Goal: Information Seeking & Learning: Learn about a topic

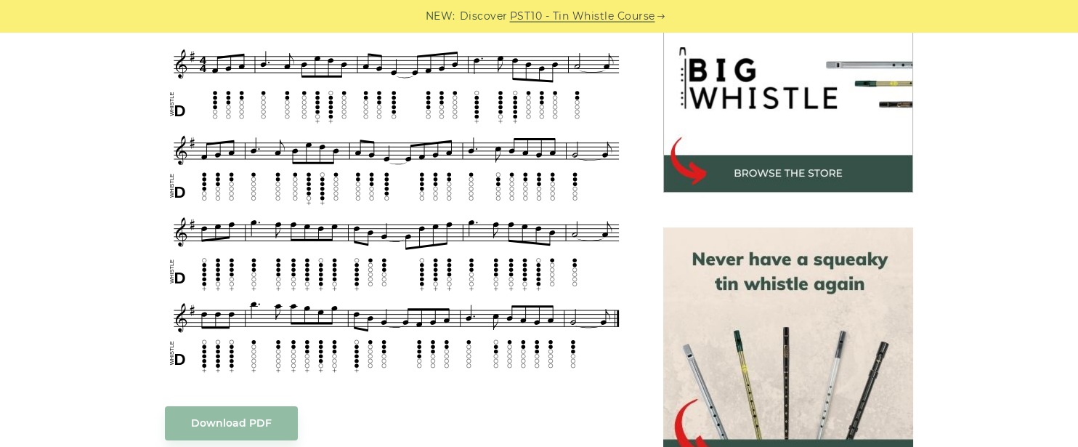
scroll to position [477, 0]
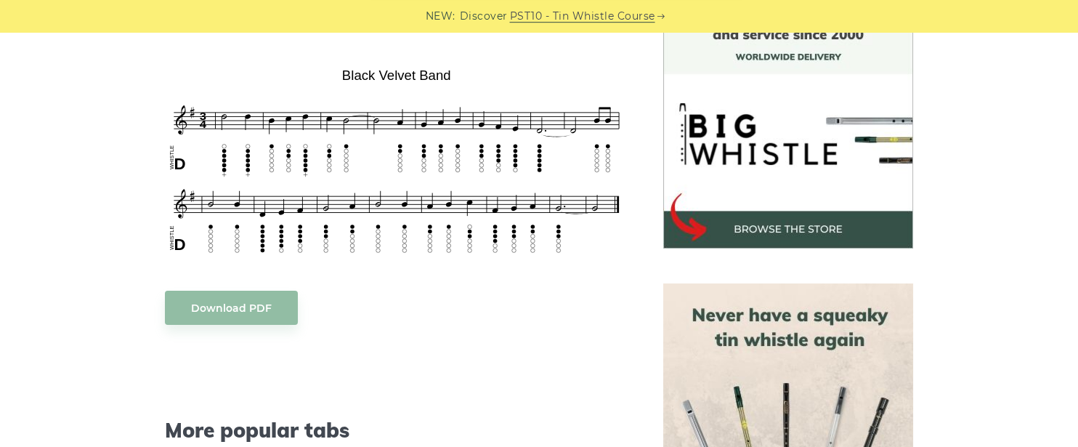
scroll to position [421, 0]
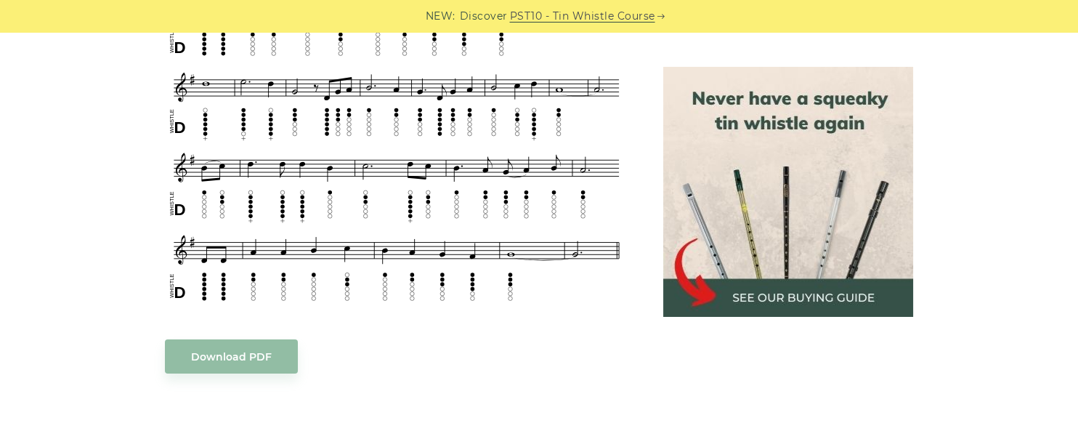
scroll to position [789, 0]
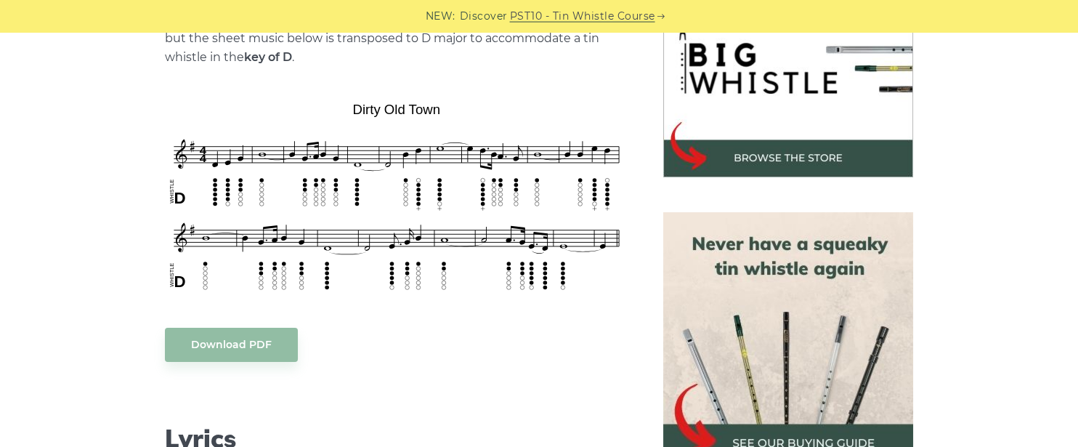
scroll to position [511, 0]
